Goal: Task Accomplishment & Management: Manage account settings

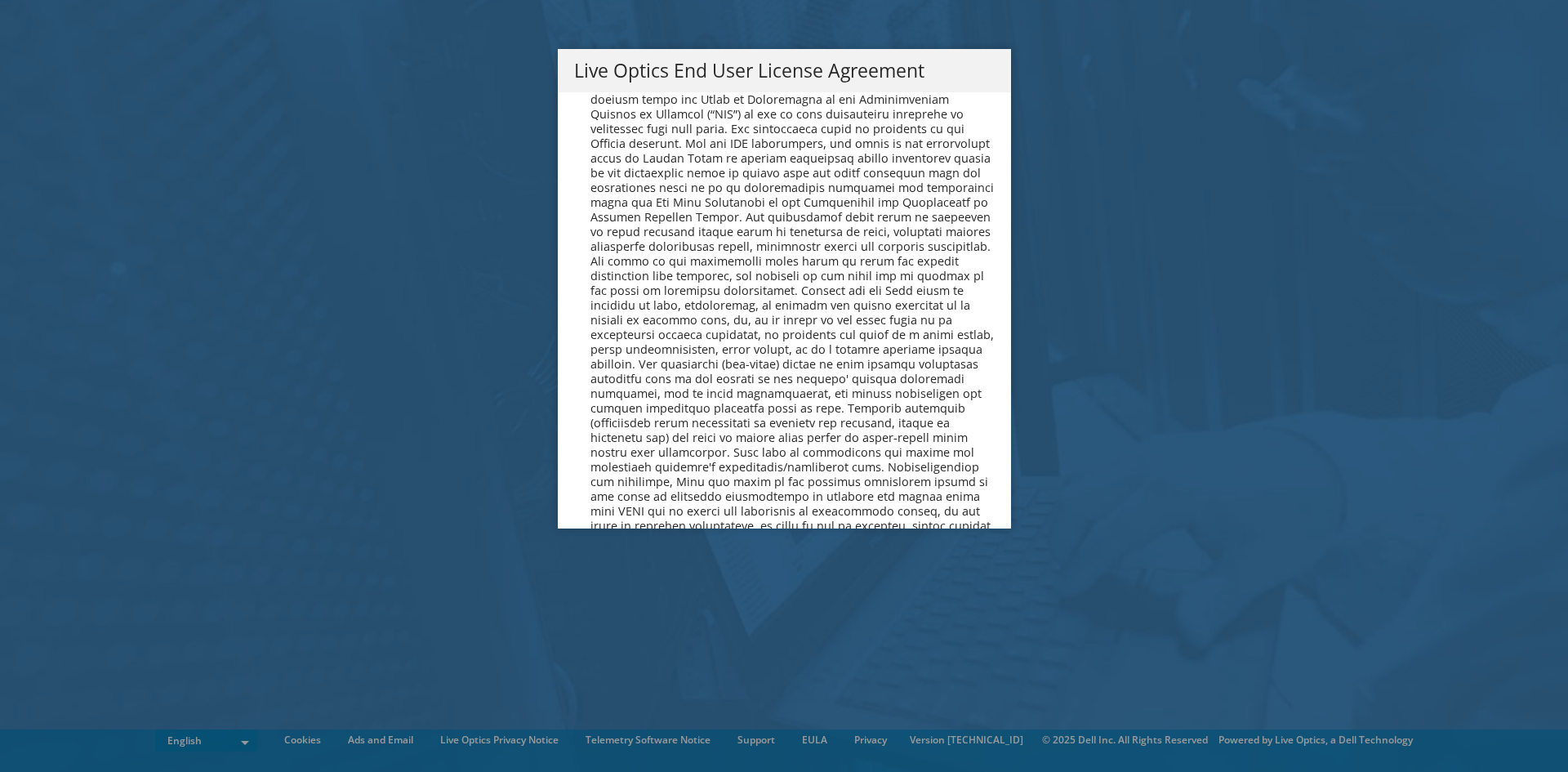
scroll to position [6176, 0]
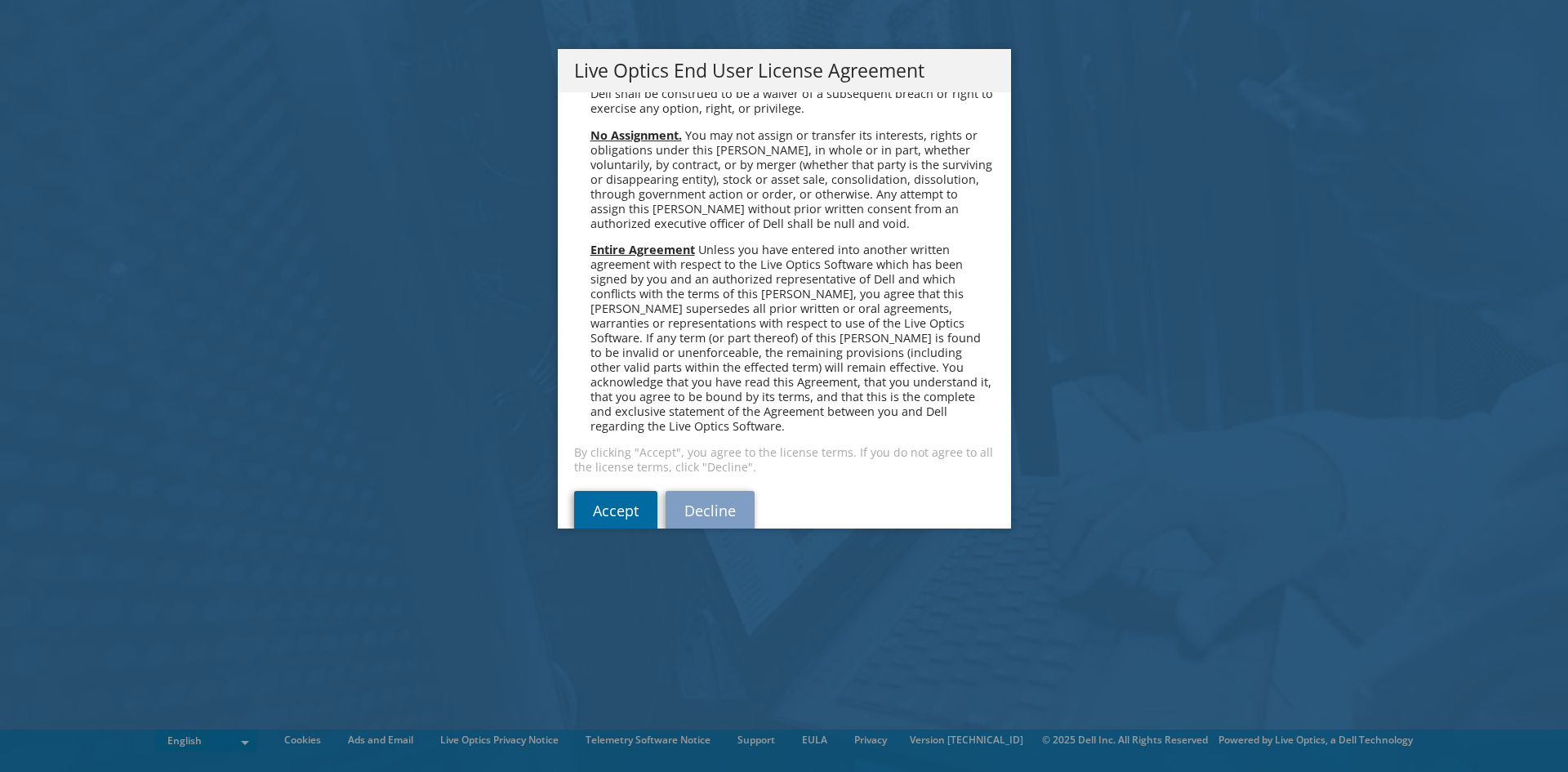
click at [597, 491] on link "Accept" at bounding box center [616, 510] width 83 height 39
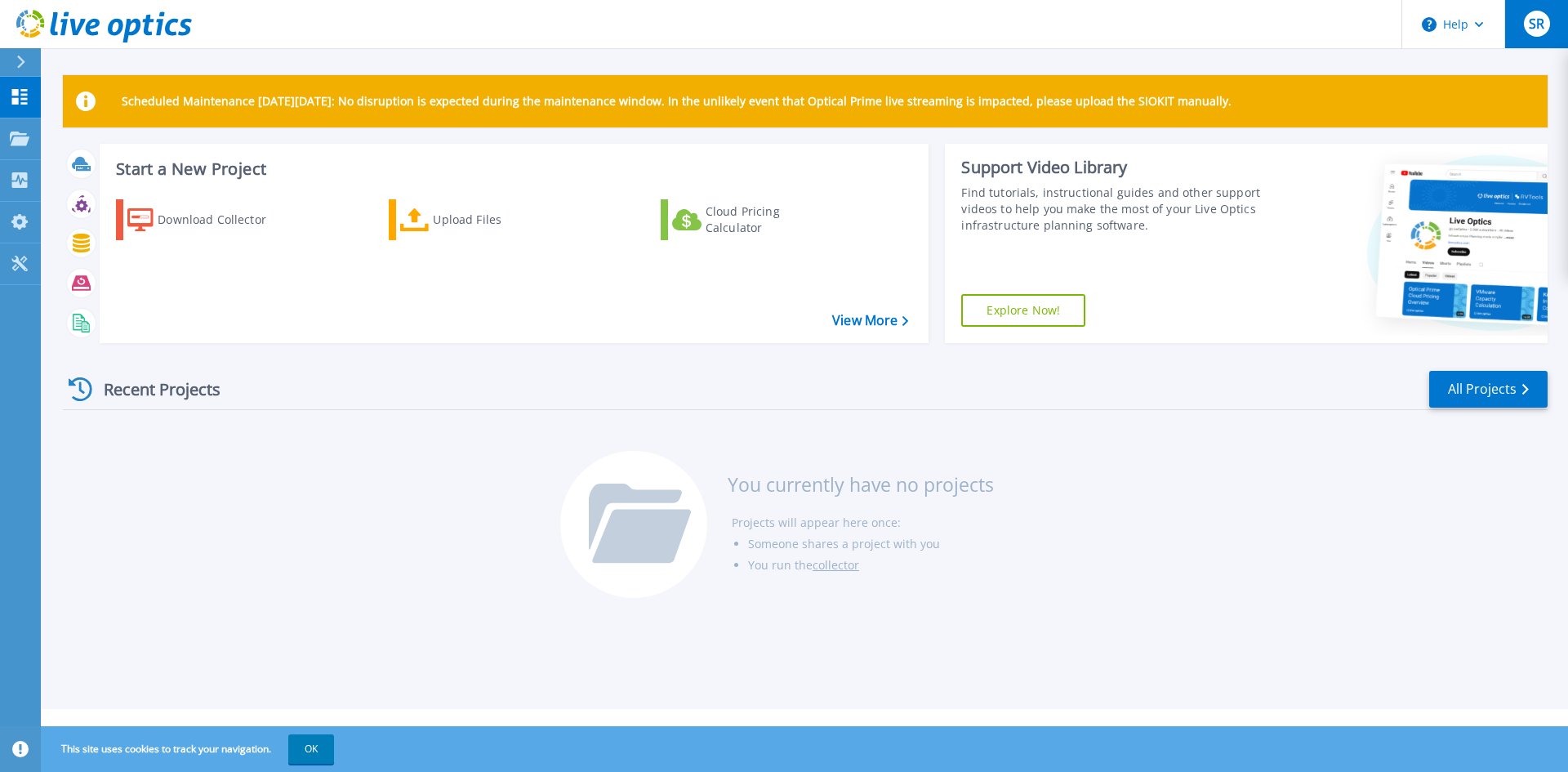
click at [1530, 24] on span "SR" at bounding box center [1535, 24] width 15 height 13
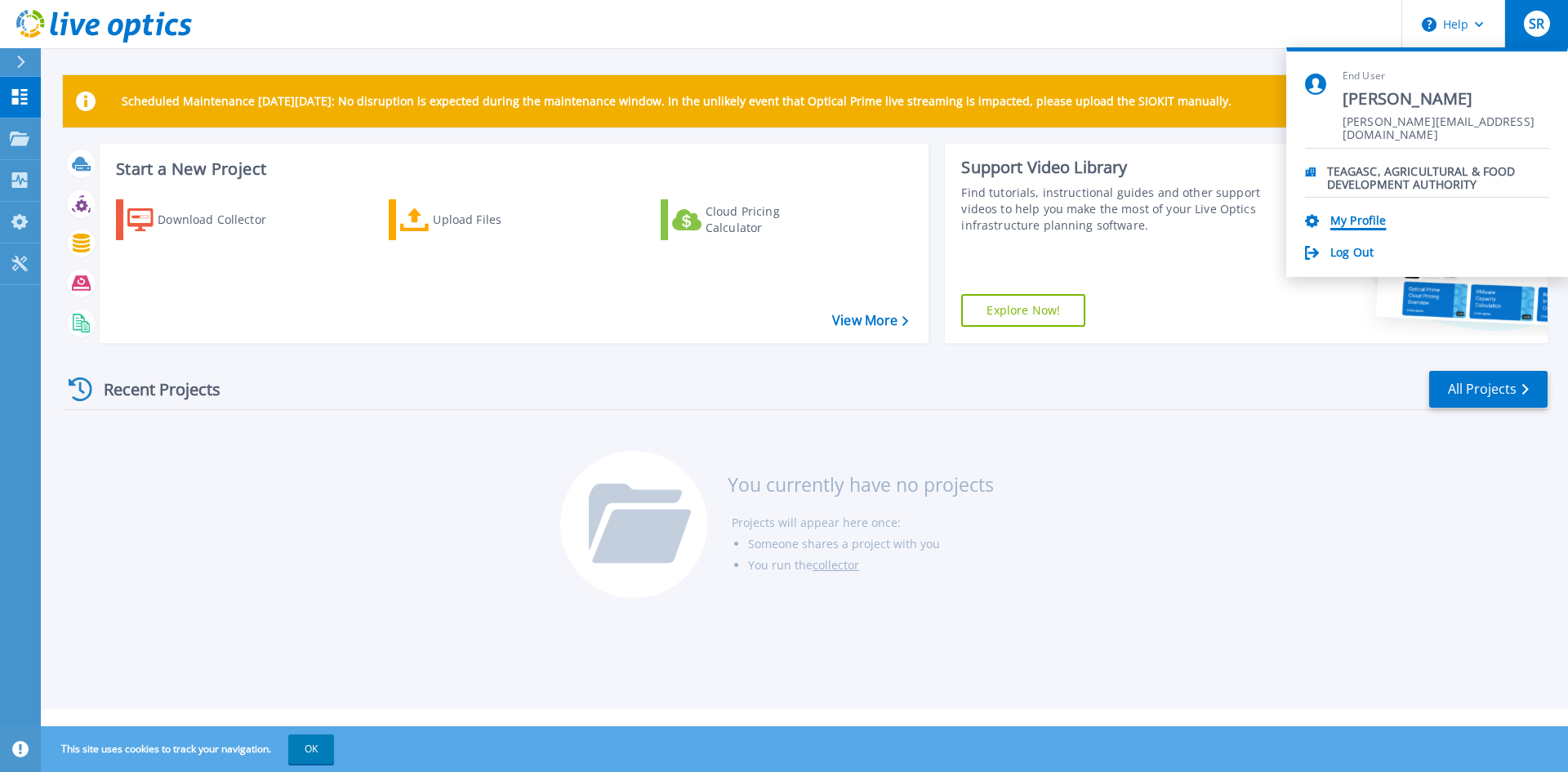
click at [1359, 220] on link "My Profile" at bounding box center [1358, 221] width 55 height 15
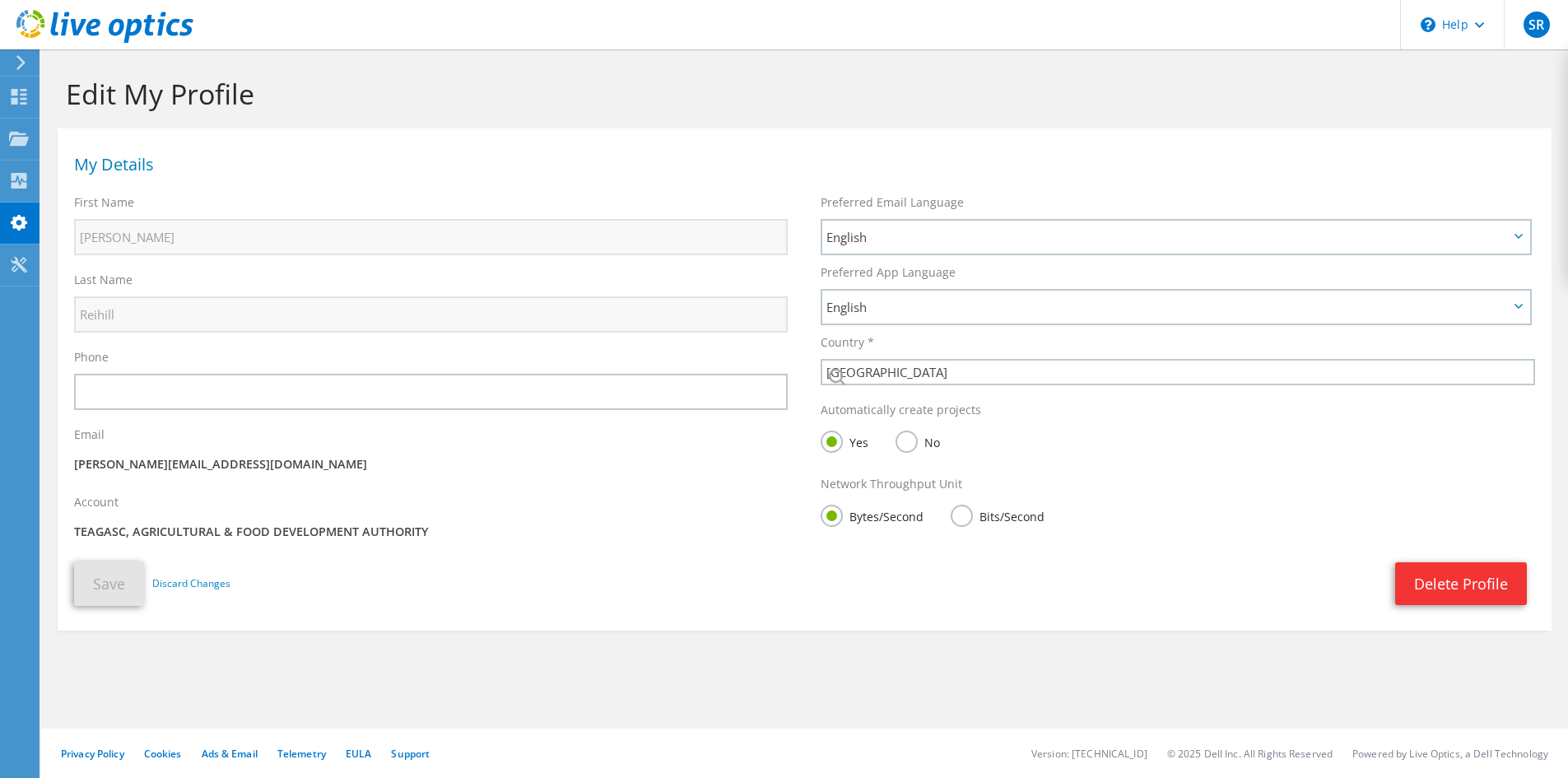
select select "98"
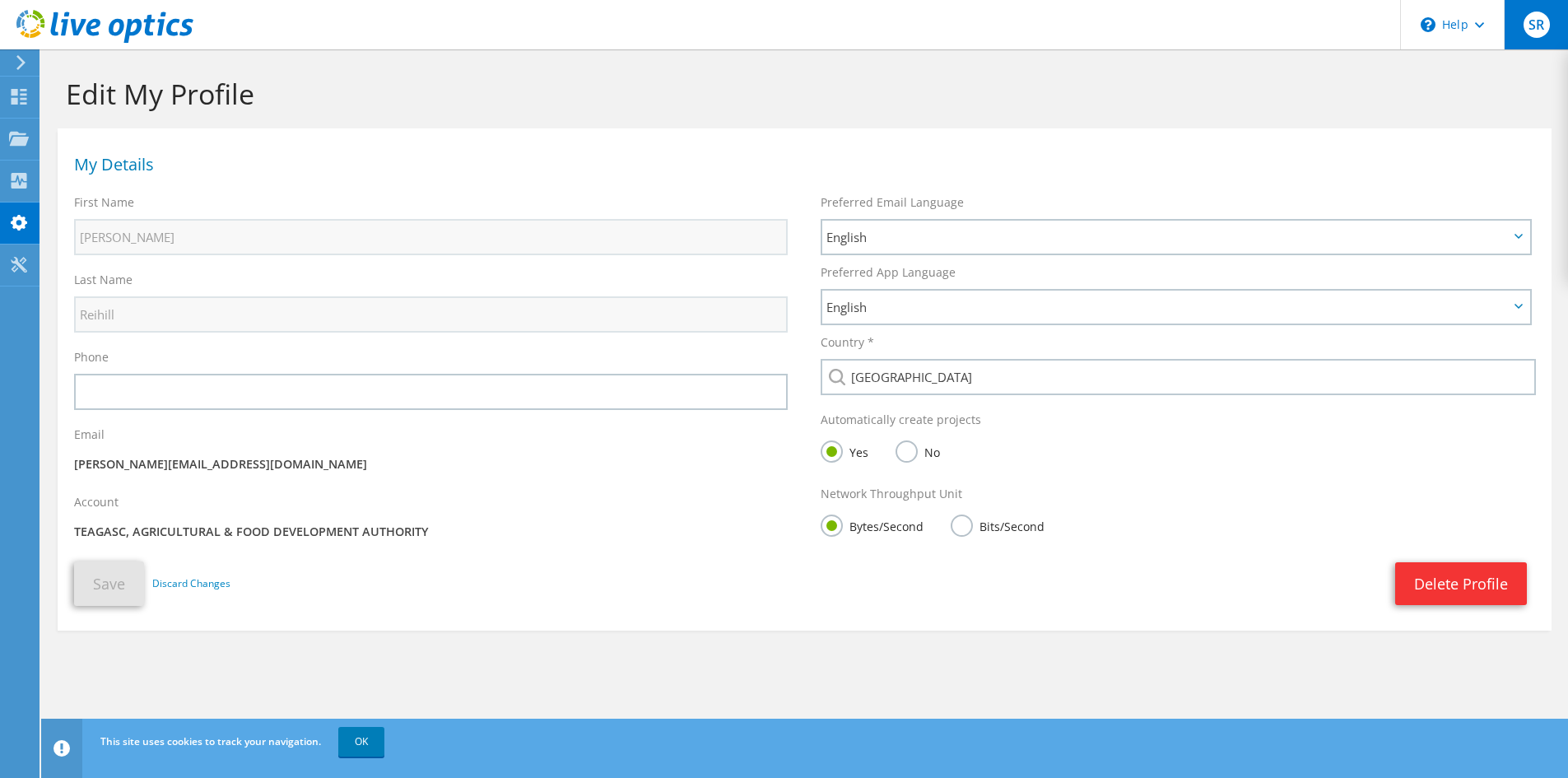
click at [1540, 31] on span "SR" at bounding box center [1537, 25] width 27 height 27
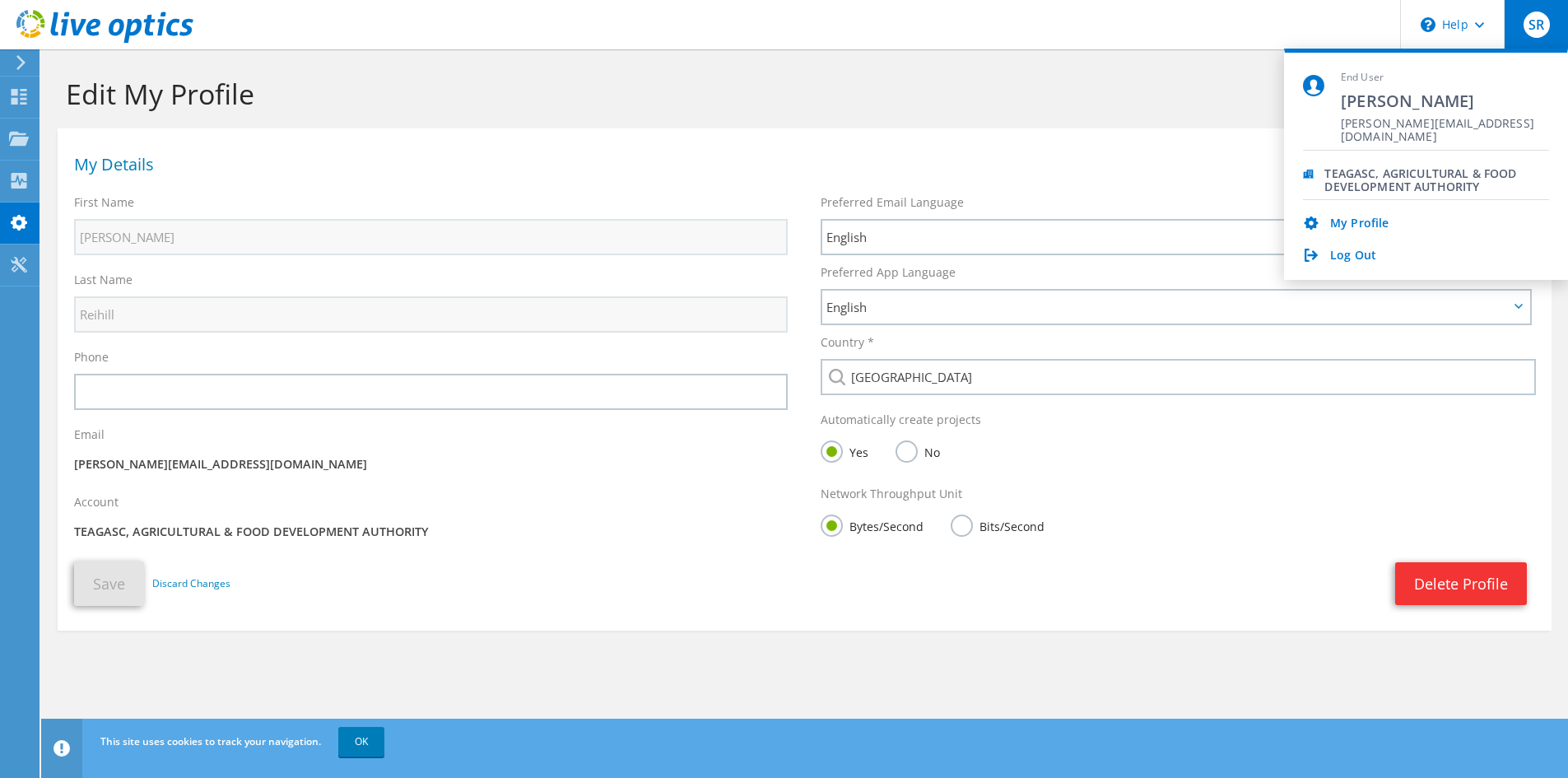
click at [1412, 106] on span "[PERSON_NAME]" at bounding box center [1445, 101] width 208 height 22
click at [979, 164] on h1 "My Details" at bounding box center [800, 165] width 1453 height 16
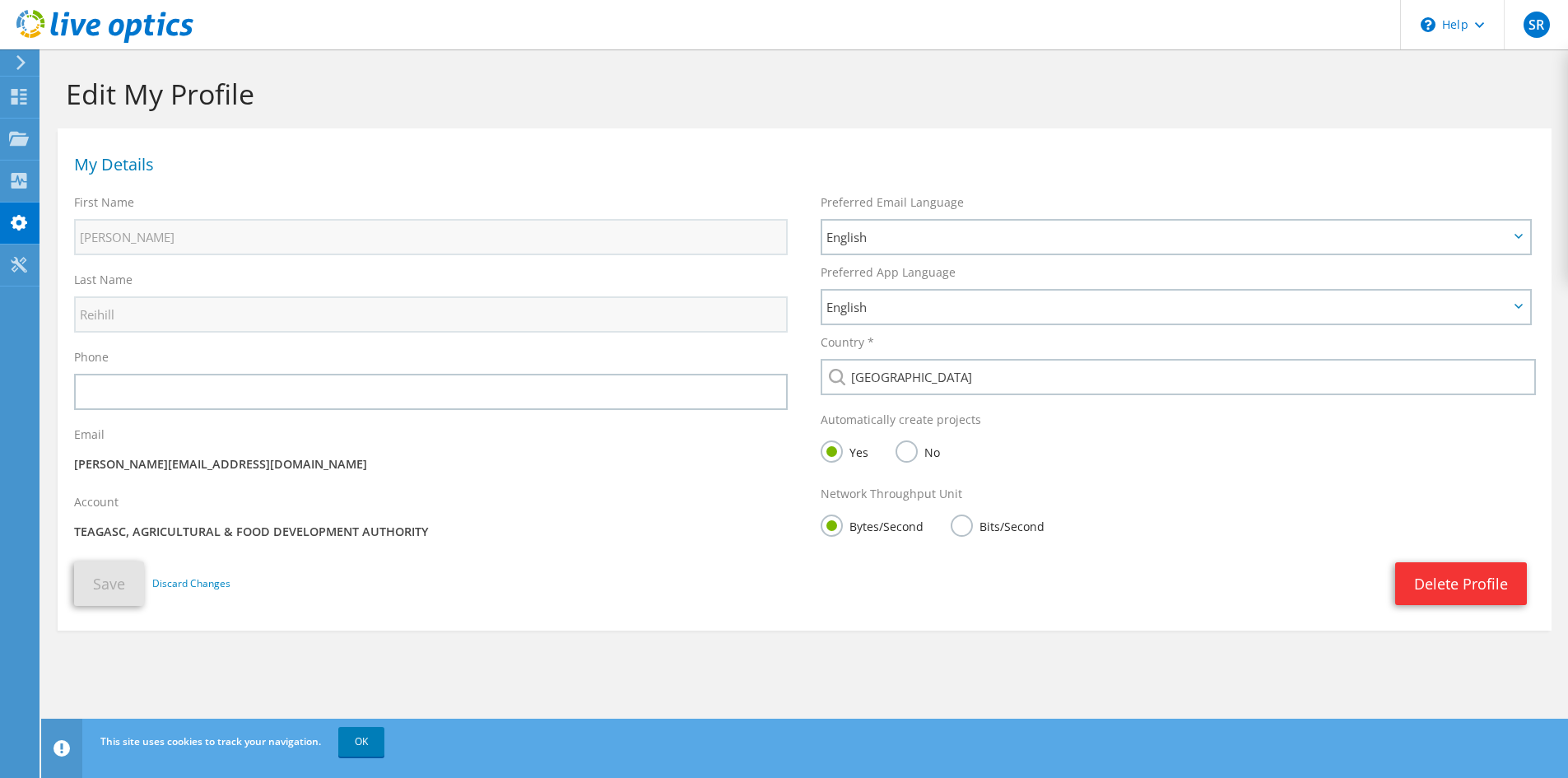
click at [107, 22] on icon at bounding box center [105, 27] width 177 height 34
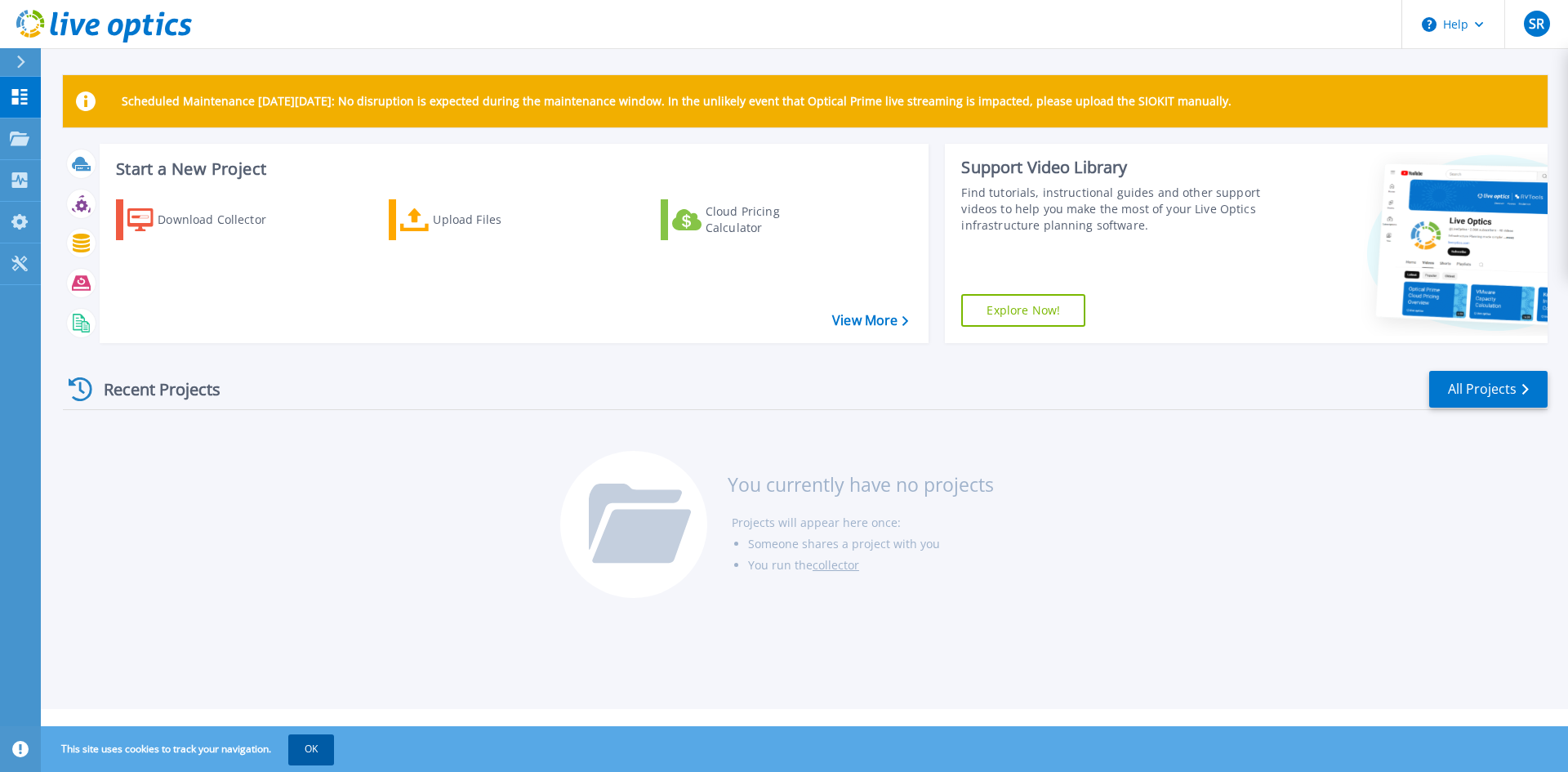
click at [317, 754] on button "OK" at bounding box center [311, 748] width 45 height 29
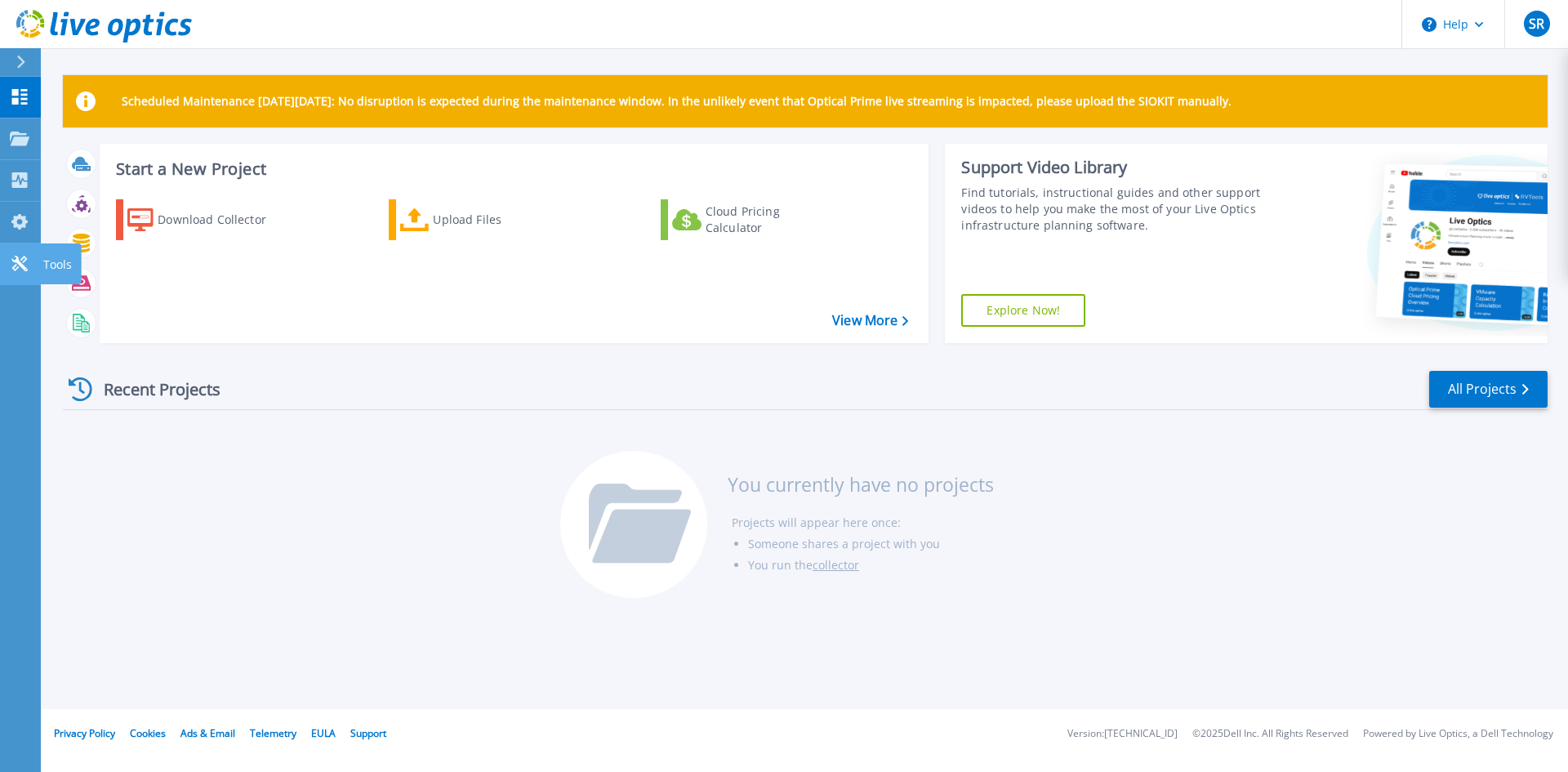
click at [21, 262] on icon at bounding box center [19, 263] width 15 height 15
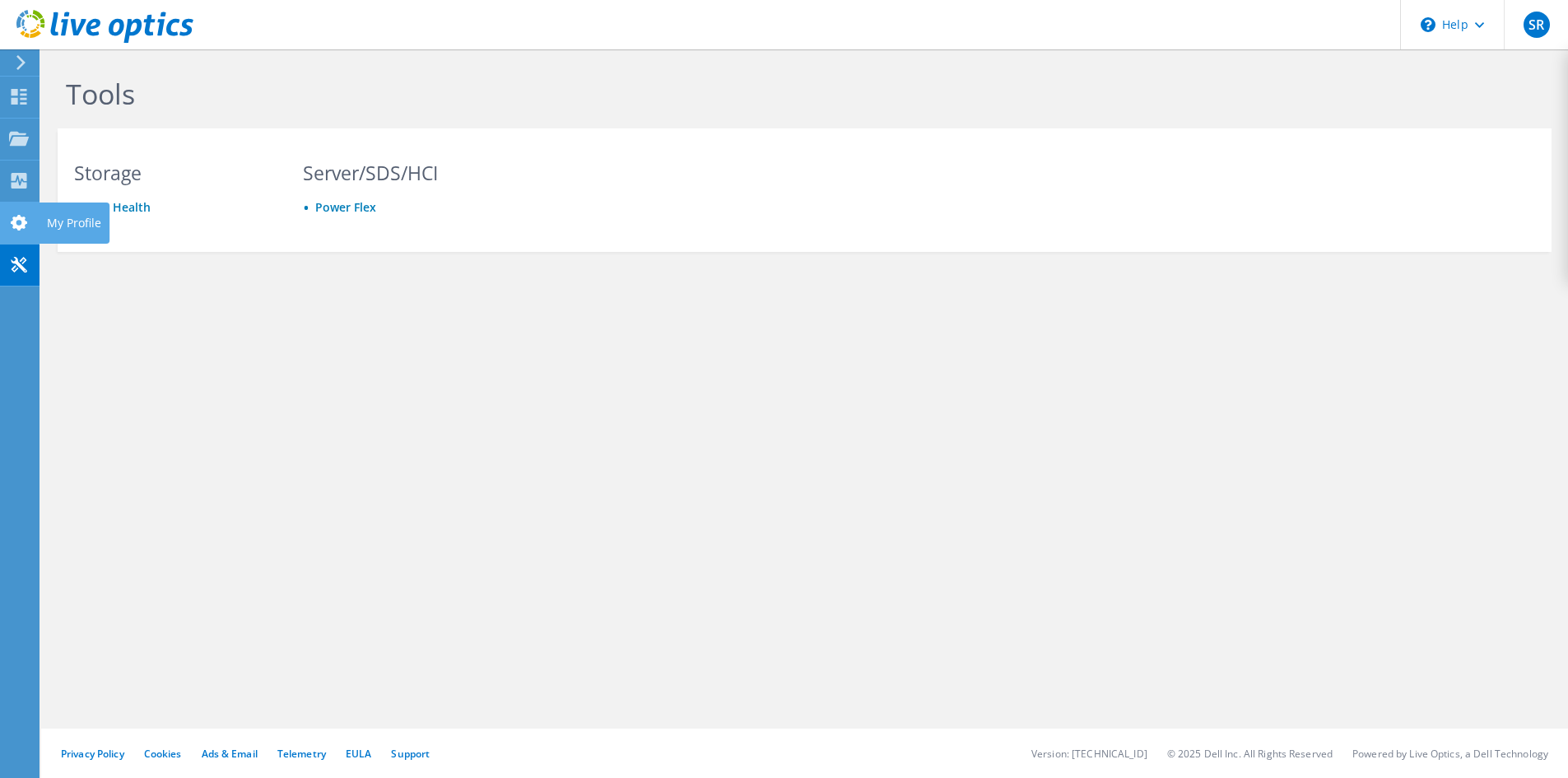
click at [21, 224] on use at bounding box center [19, 222] width 16 height 16
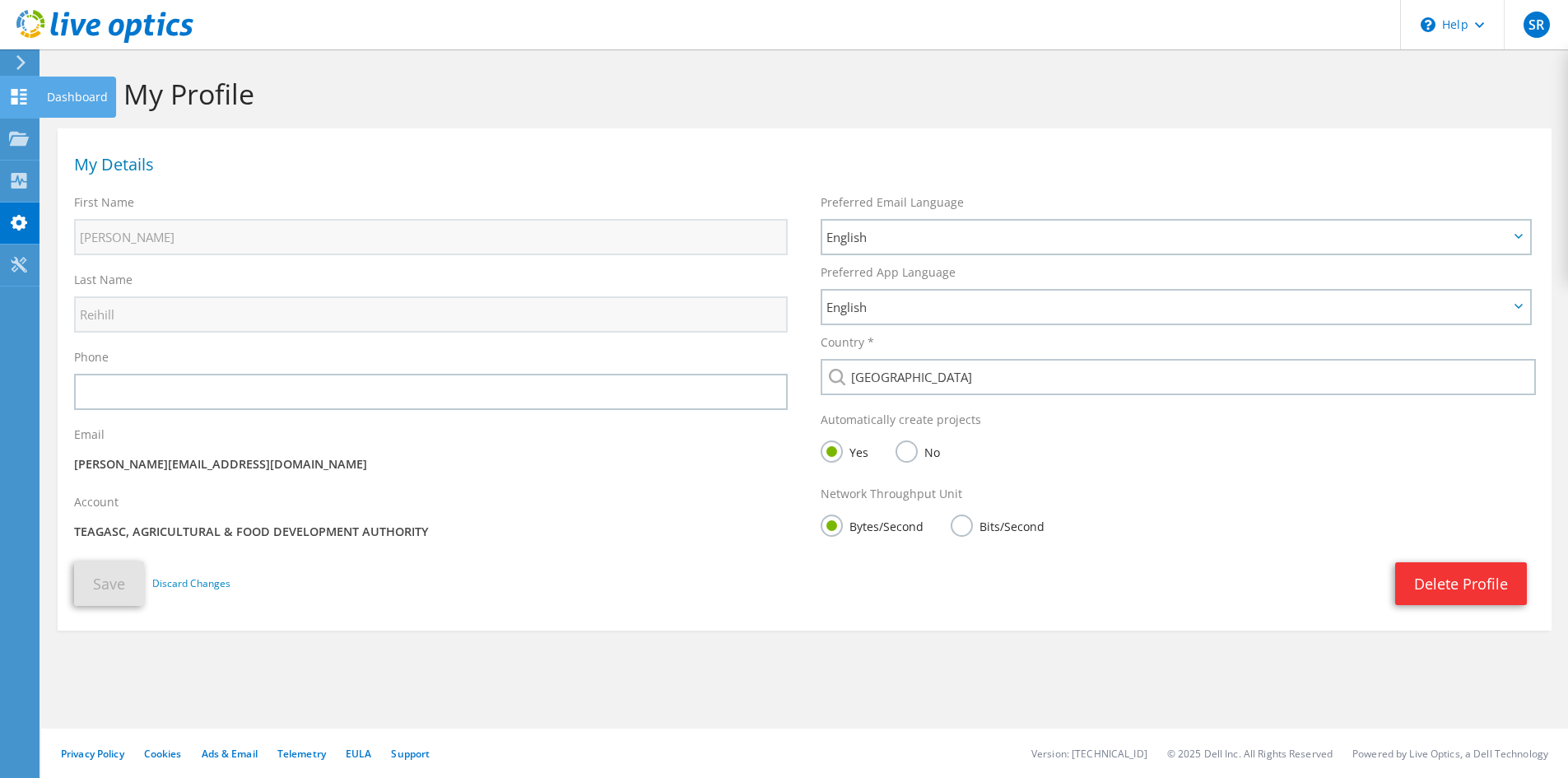
click at [20, 100] on icon at bounding box center [19, 96] width 20 height 16
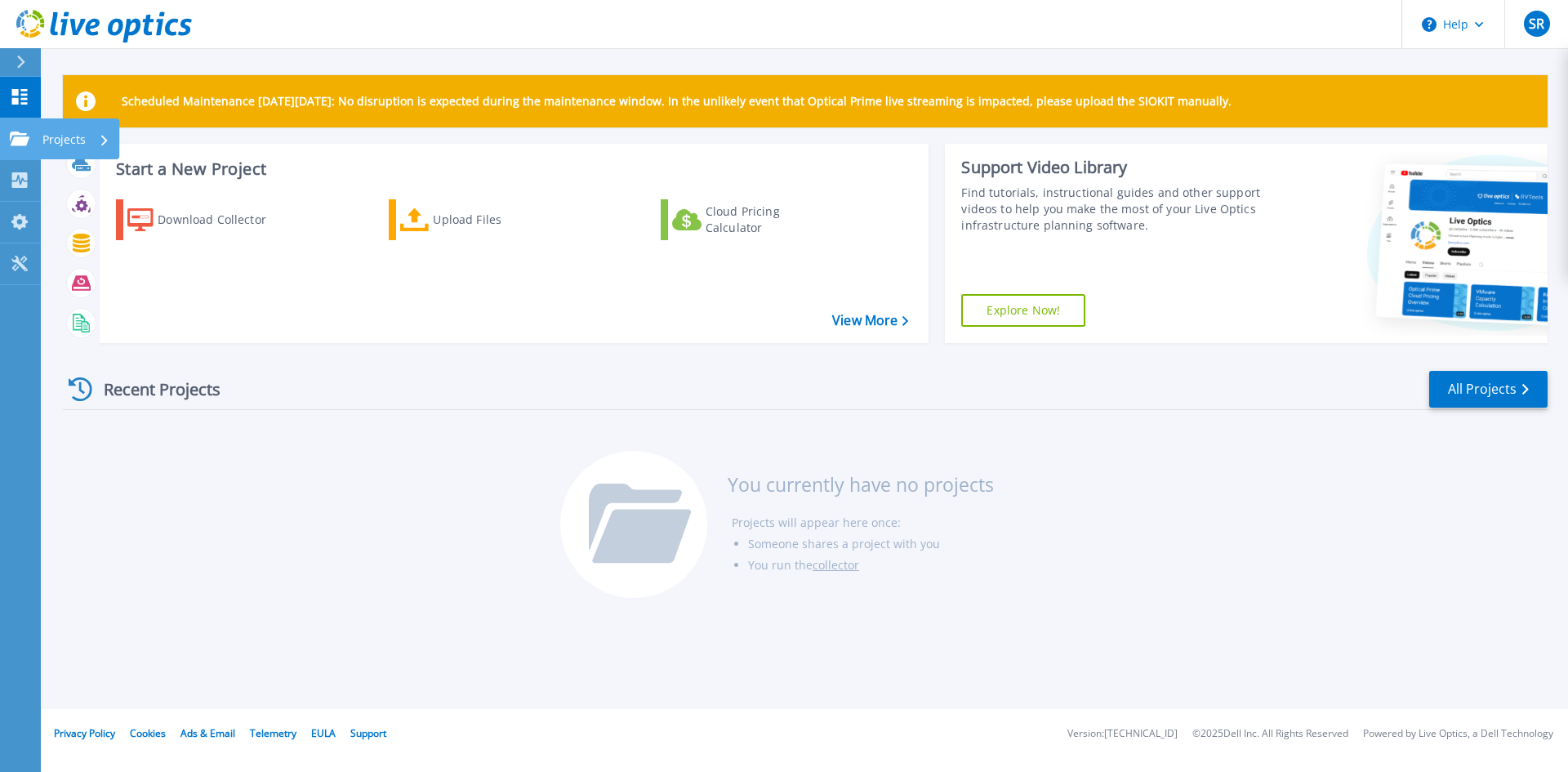
click at [18, 134] on icon at bounding box center [20, 138] width 20 height 14
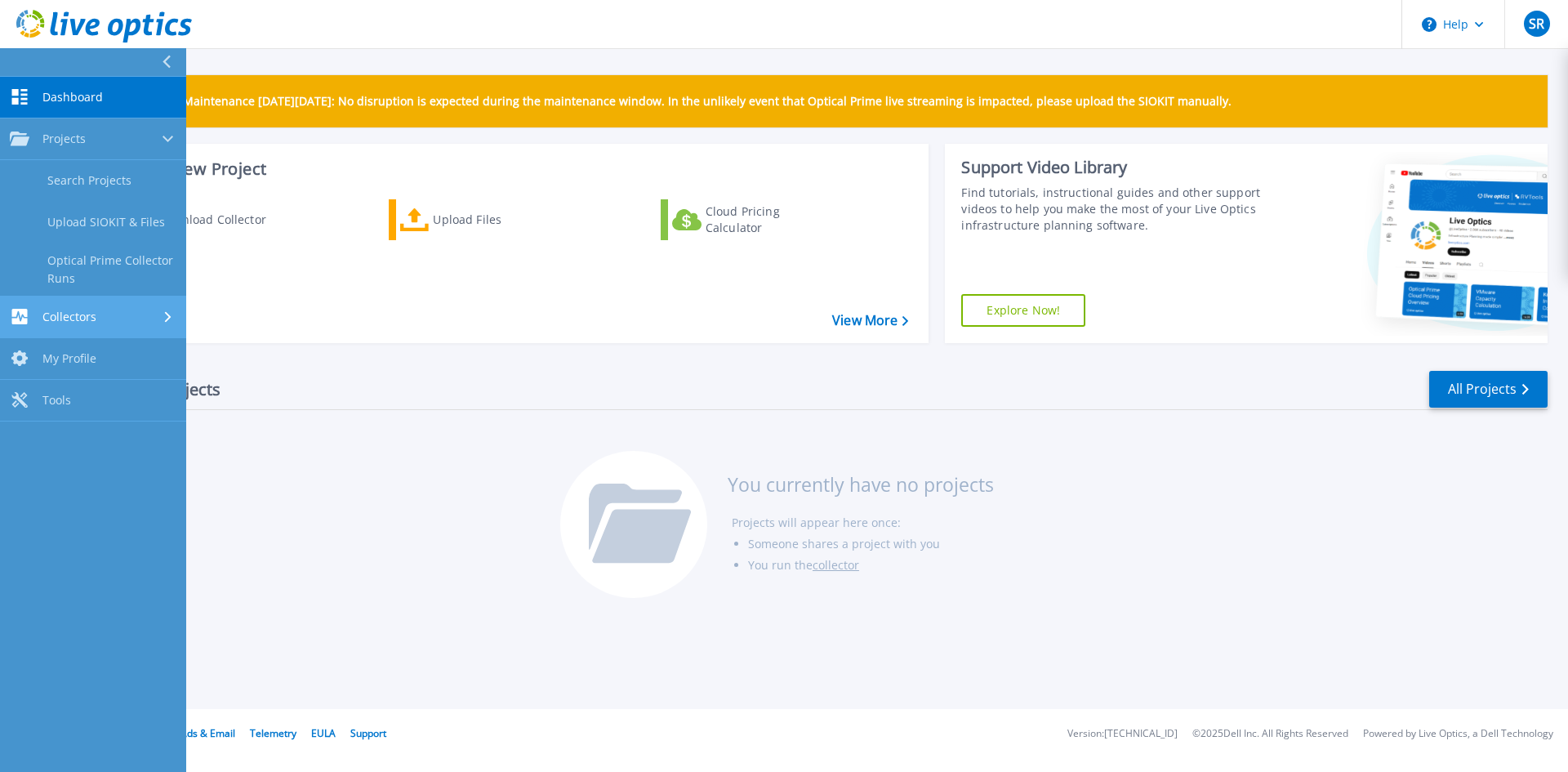
click at [82, 317] on span "Collectors" at bounding box center [69, 317] width 54 height 15
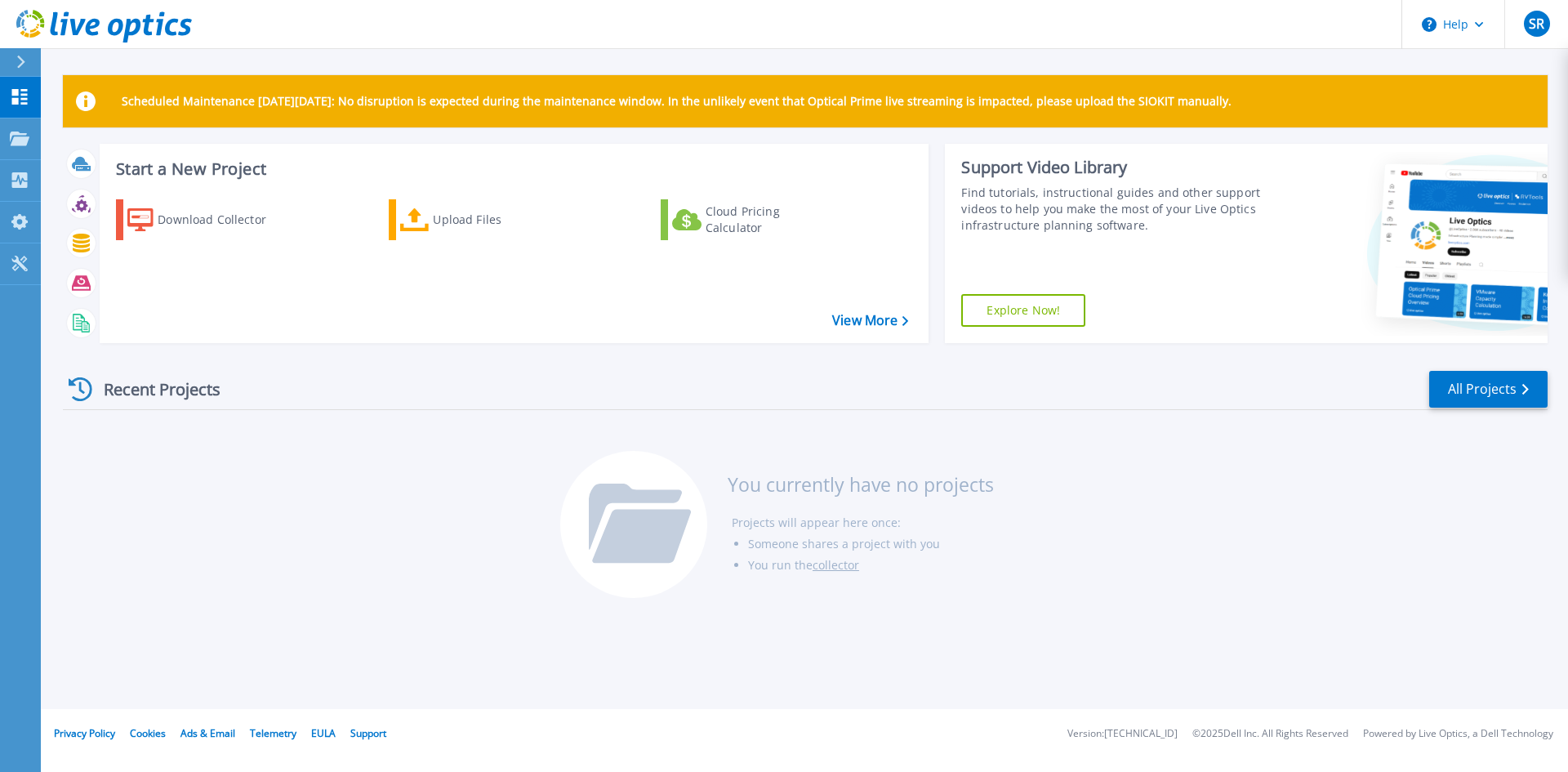
click at [266, 295] on div "Download Collector Upload Files Cloud Pricing Calculator" at bounding box center [511, 260] width 818 height 149
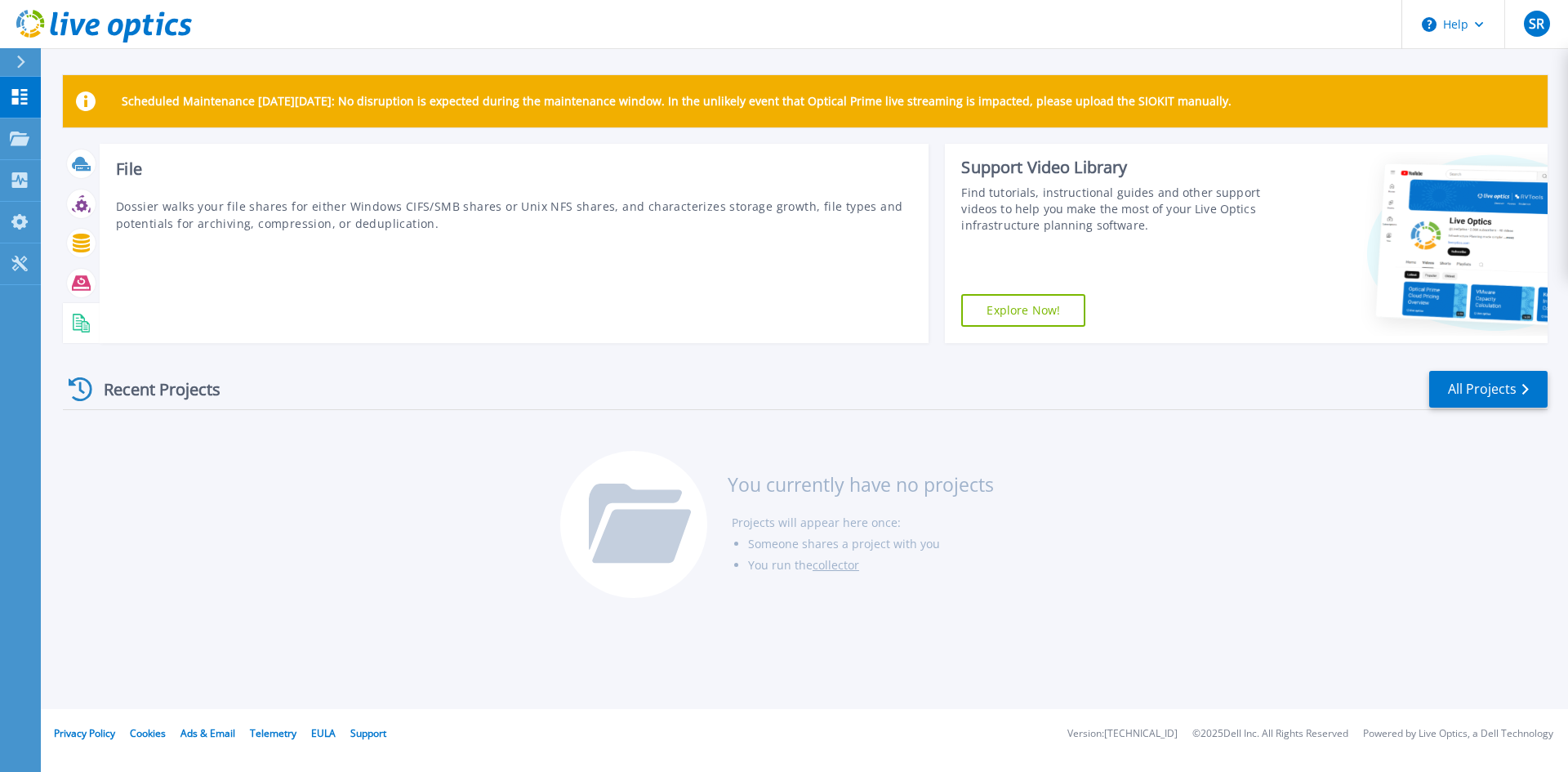
click at [419, 314] on div "File Dossier walks your file shares for either Windows CIFS/SMB shares or Unix …" at bounding box center [514, 243] width 830 height 200
